Goal: Find specific page/section: Find specific page/section

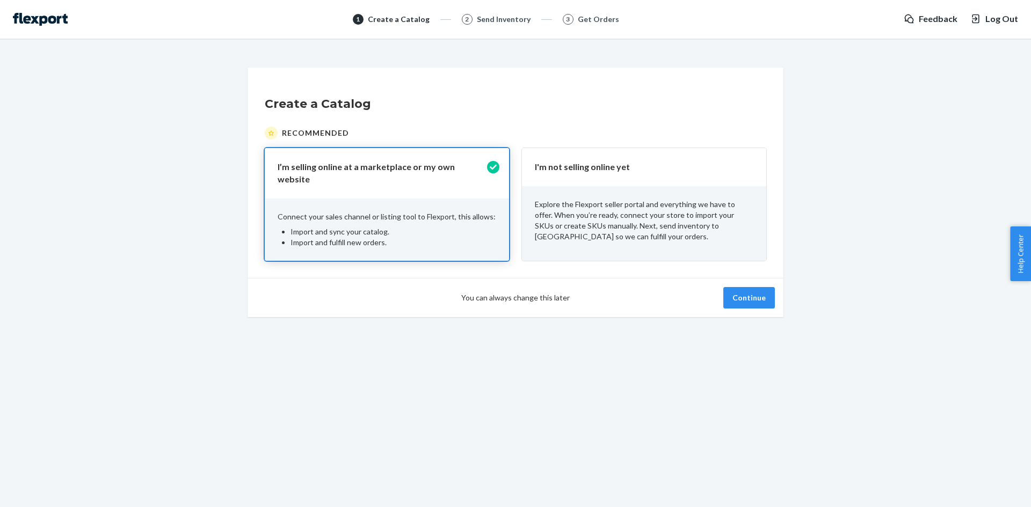
click at [607, 192] on div "Explore the Flexport seller portal and everything we have to offer. When you’re…" at bounding box center [644, 220] width 244 height 69
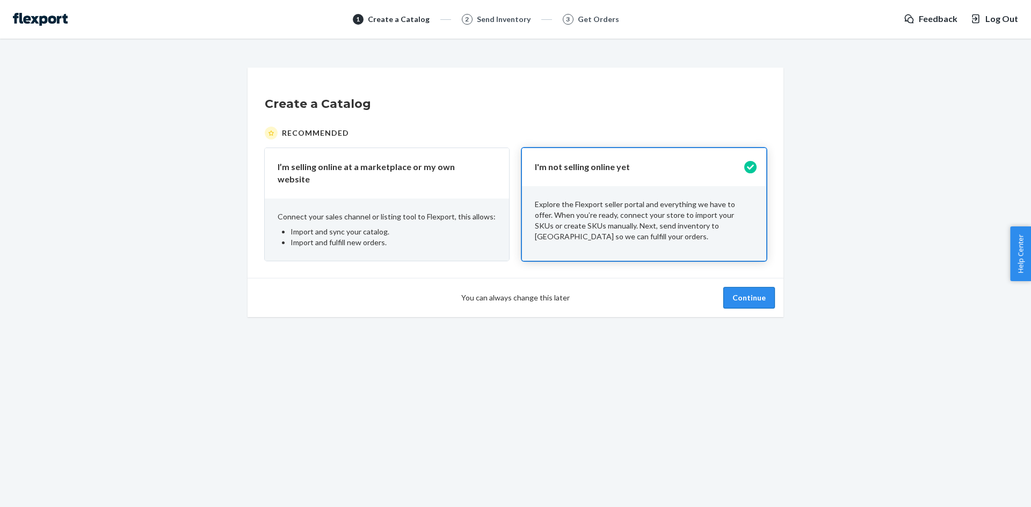
click at [744, 287] on button "Continue" at bounding box center [749, 297] width 52 height 21
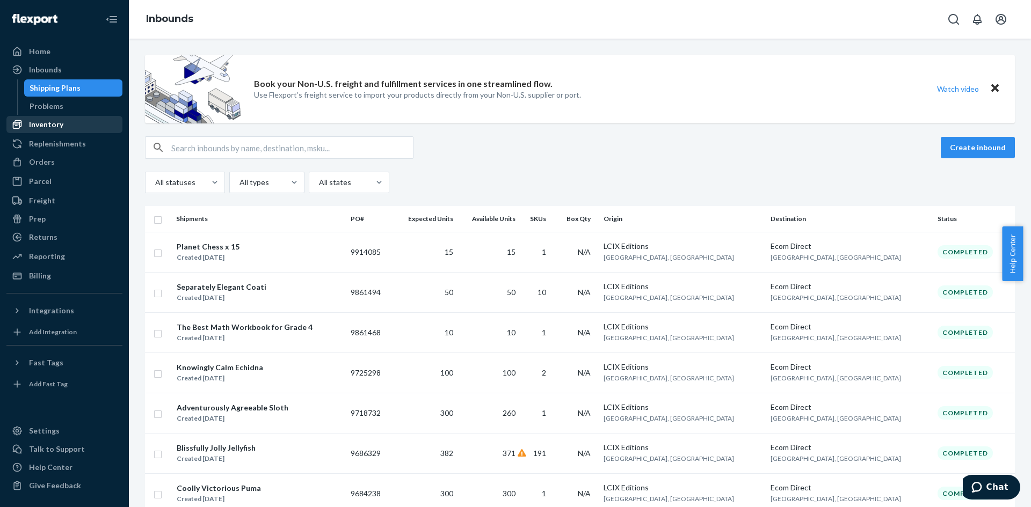
click at [45, 120] on div "Inventory" at bounding box center [46, 124] width 34 height 11
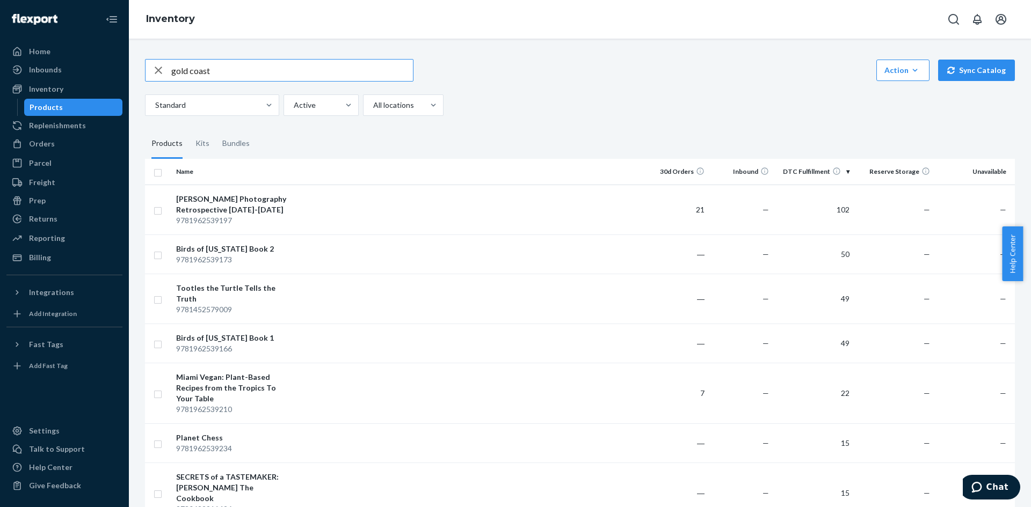
type input "gold coast"
